Goal: Download file/media

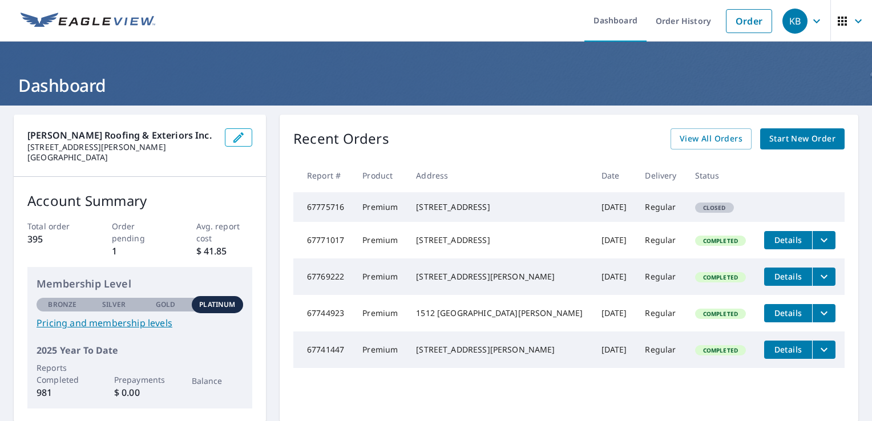
click at [696, 245] on span "Completed" at bounding box center [720, 241] width 49 height 8
click at [772, 245] on span "Details" at bounding box center [788, 240] width 34 height 11
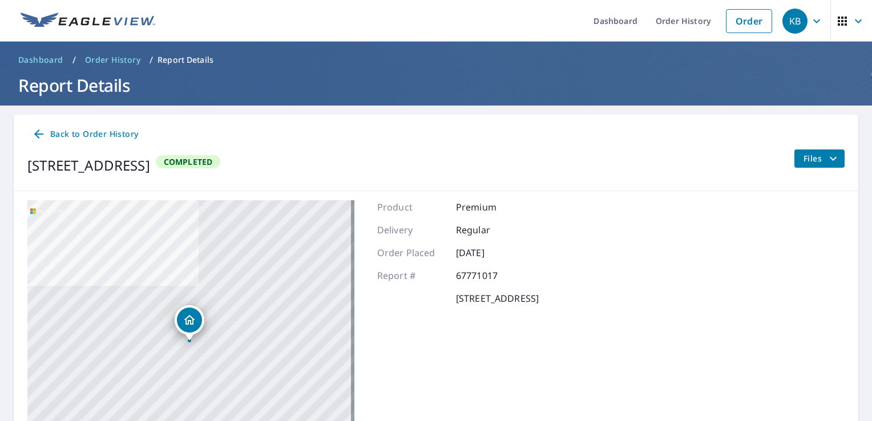
click at [220, 164] on span "Completed" at bounding box center [188, 161] width 63 height 11
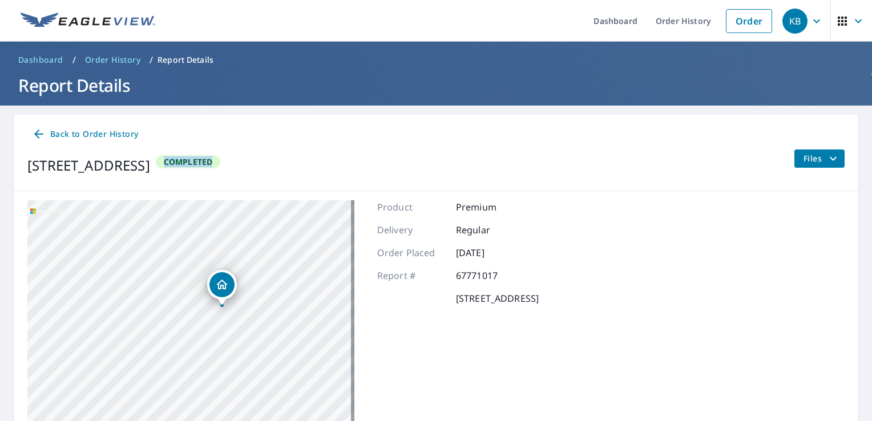
drag, startPoint x: 187, startPoint y: 317, endPoint x: 220, endPoint y: 282, distance: 48.1
click at [220, 282] on icon "Dropped pin, building 1, Residential property, 6608 N River Park Rd Moundridge,…" at bounding box center [221, 285] width 11 height 10
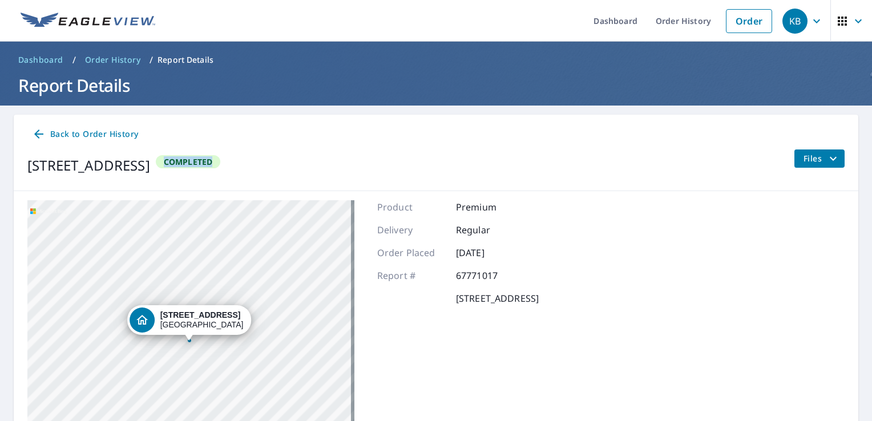
click at [207, 260] on div "[STREET_ADDRESS]" at bounding box center [190, 342] width 327 height 285
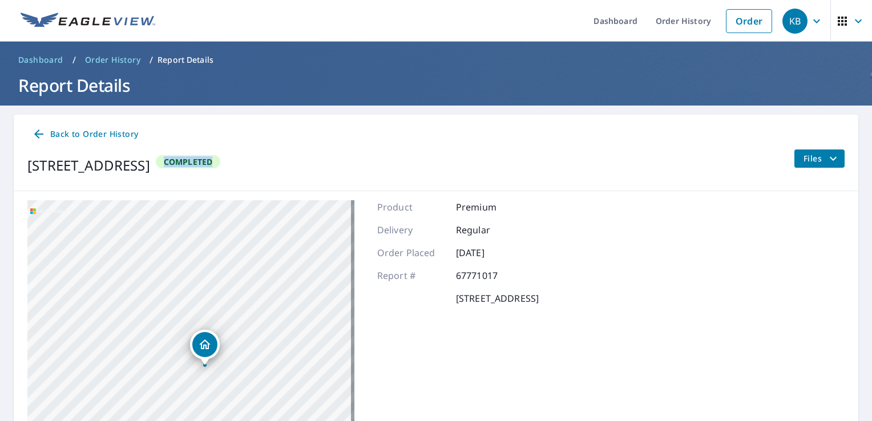
drag, startPoint x: 188, startPoint y: 319, endPoint x: 203, endPoint y: 344, distance: 29.0
click at [203, 344] on icon "Dropped pin, building 1, Residential property, 6608 N River Park Rd Moundridge,…" at bounding box center [205, 345] width 14 height 14
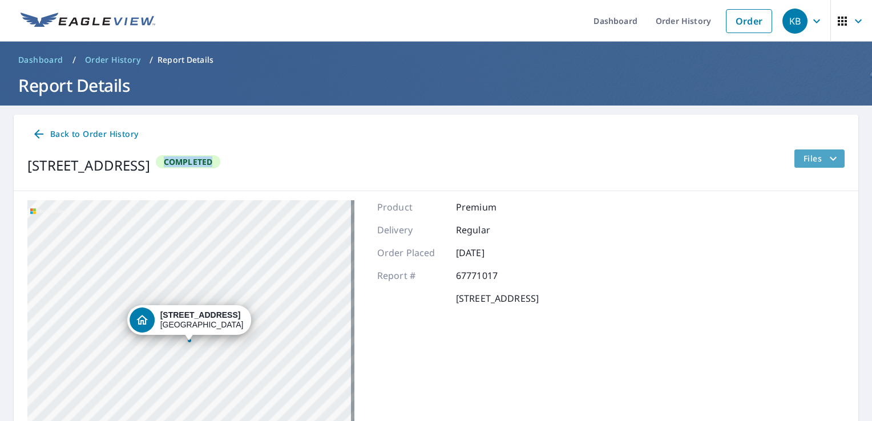
click at [809, 155] on span "Files" at bounding box center [822, 159] width 37 height 14
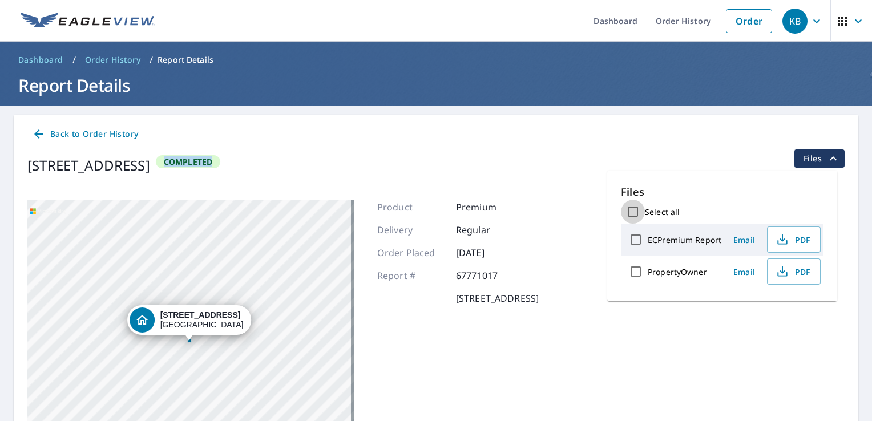
click at [634, 212] on input "Select all" at bounding box center [633, 212] width 24 height 24
checkbox input "true"
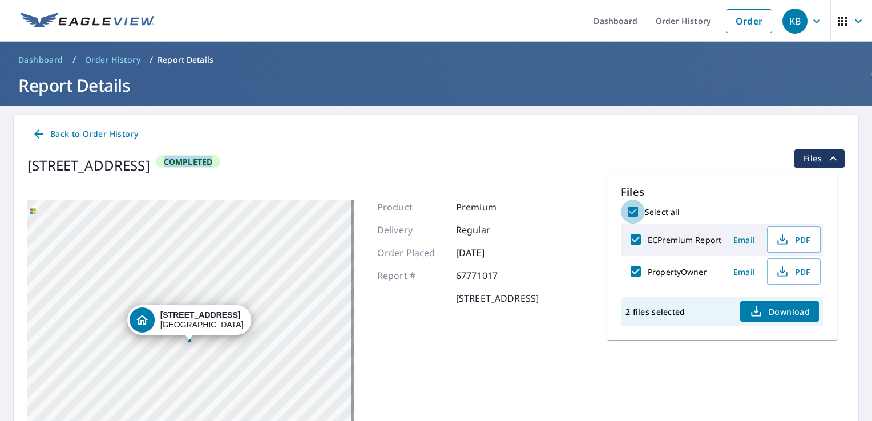
click at [633, 212] on input "Select all" at bounding box center [633, 212] width 24 height 24
checkbox input "false"
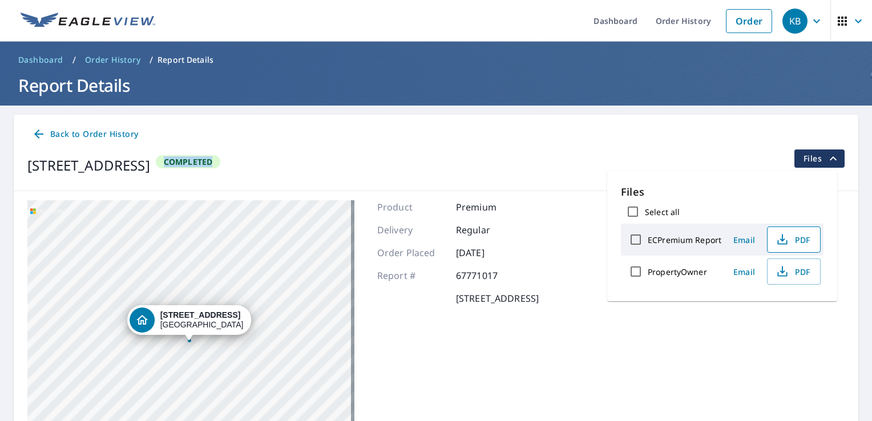
click at [776, 239] on icon "button" at bounding box center [783, 240] width 14 height 14
